Goal: Find specific page/section: Find specific page/section

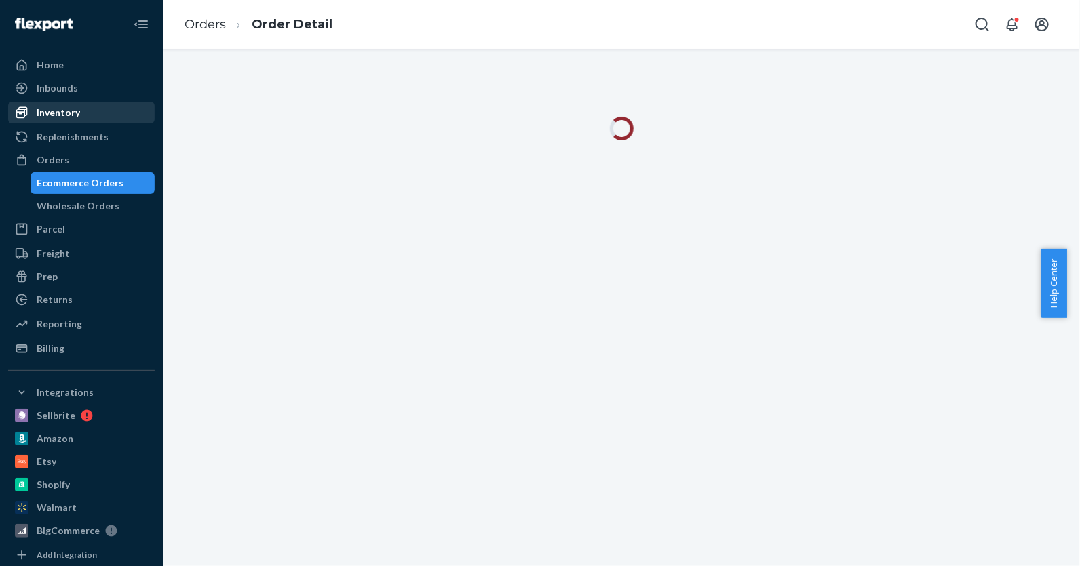
click at [63, 113] on div "Inventory" at bounding box center [58, 113] width 43 height 14
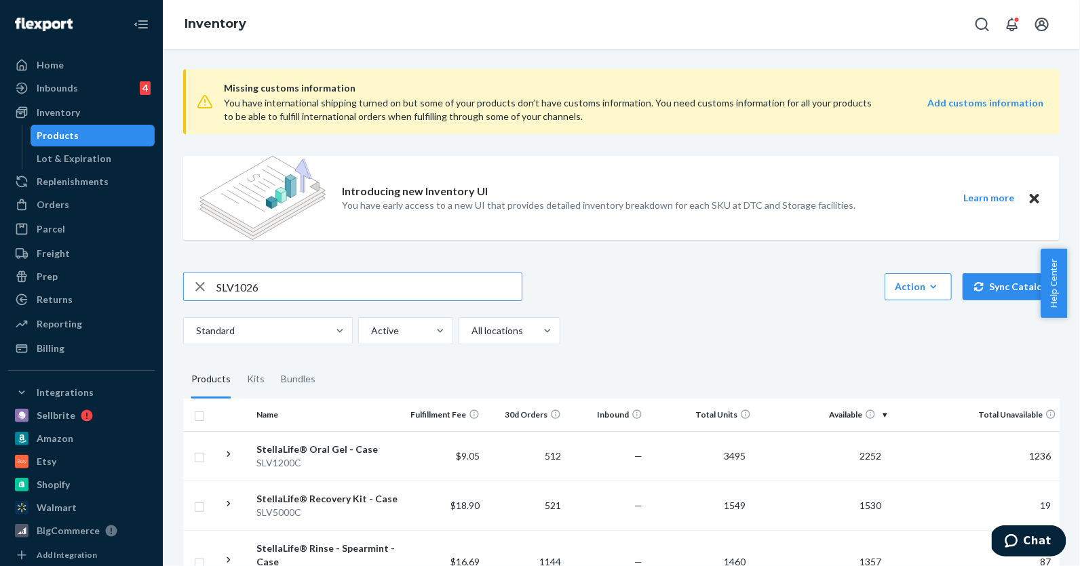
type input "SLV1026"
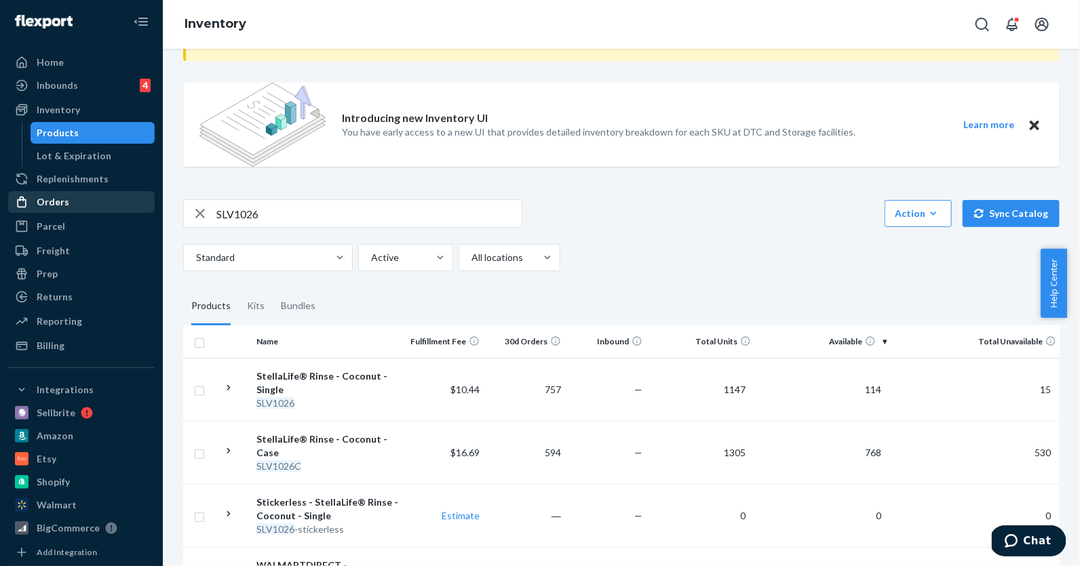
scroll to position [3, 0]
click at [53, 203] on div "Orders" at bounding box center [53, 202] width 33 height 14
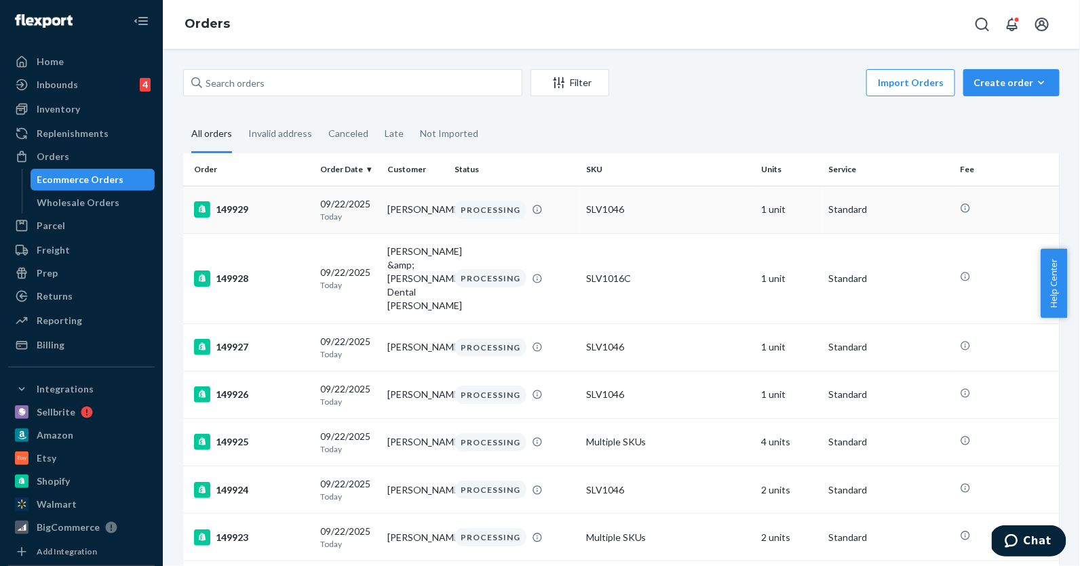
click at [347, 213] on p "Today" at bounding box center [348, 217] width 56 height 12
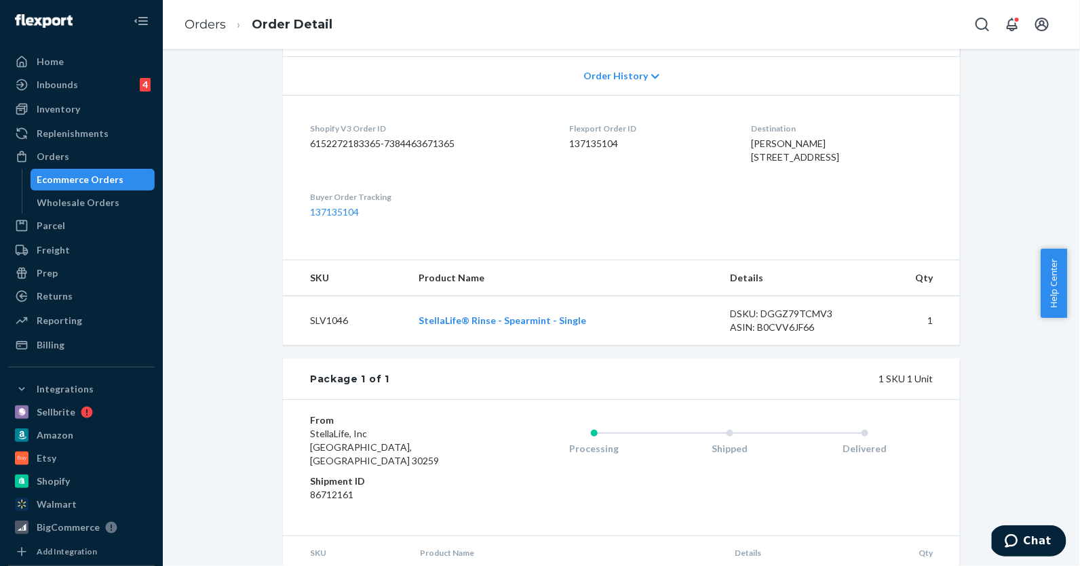
scroll to position [365, 0]
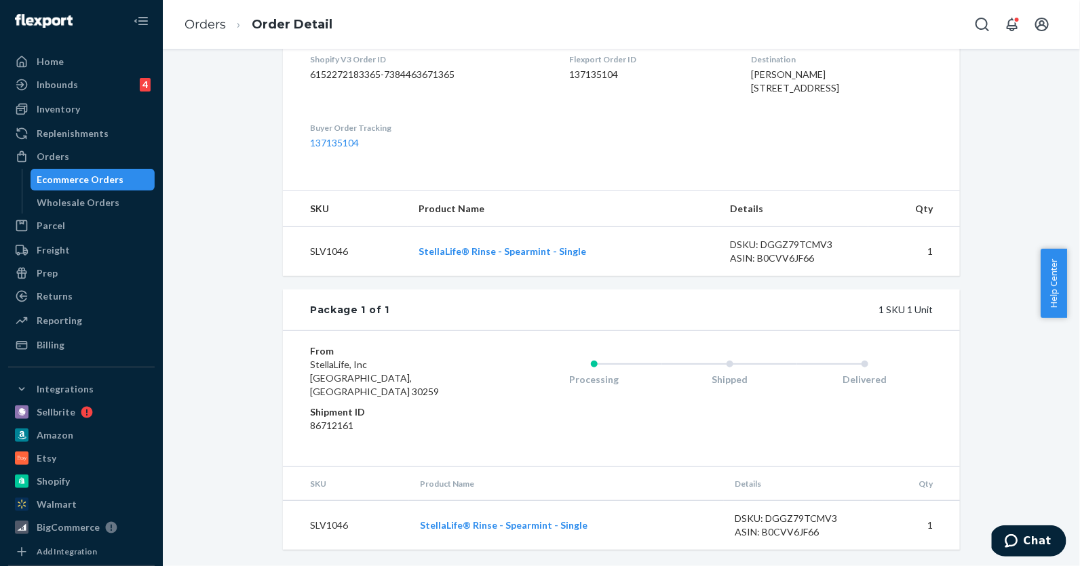
click at [70, 176] on div "Ecommerce Orders" at bounding box center [80, 180] width 87 height 14
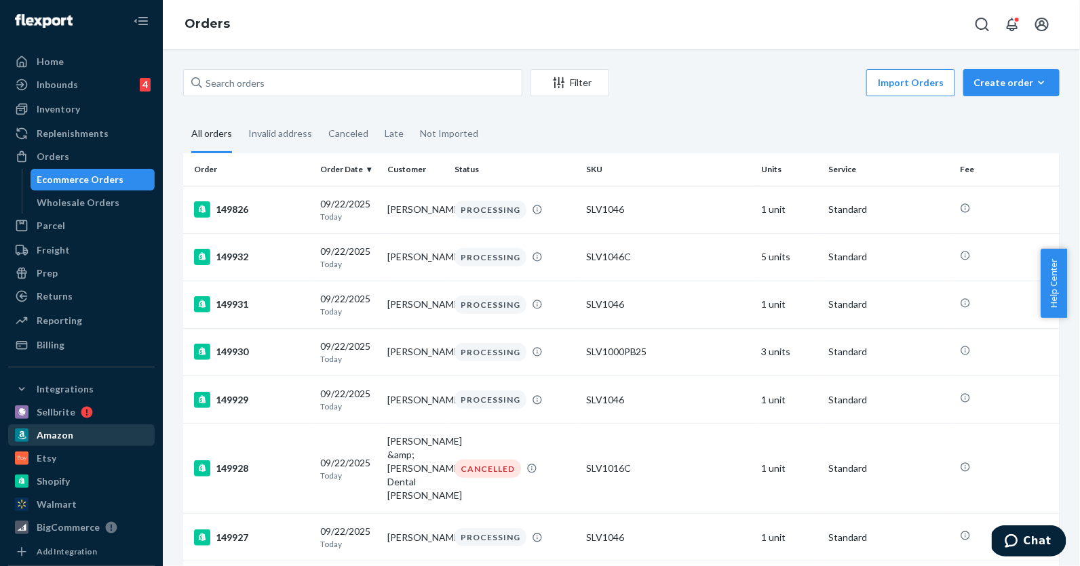
scroll to position [3, 0]
